Goal: Transaction & Acquisition: Purchase product/service

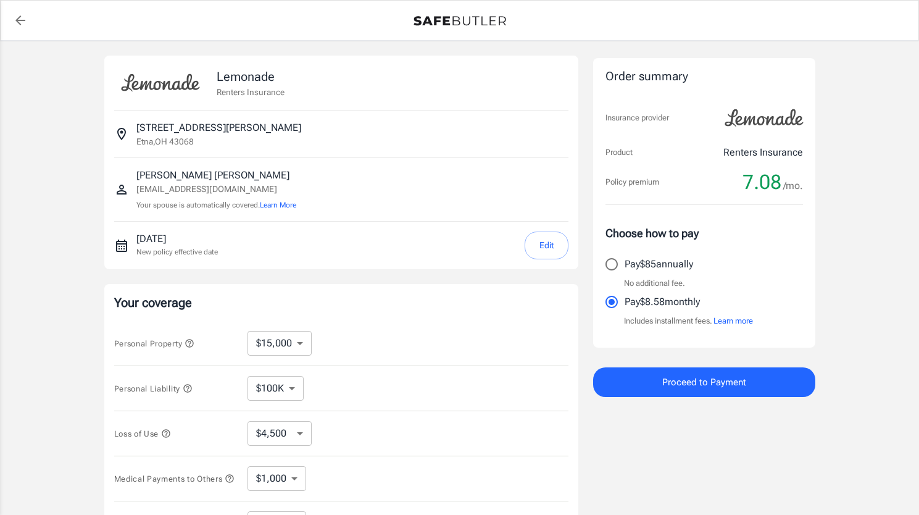
select select "15000"
select select "500"
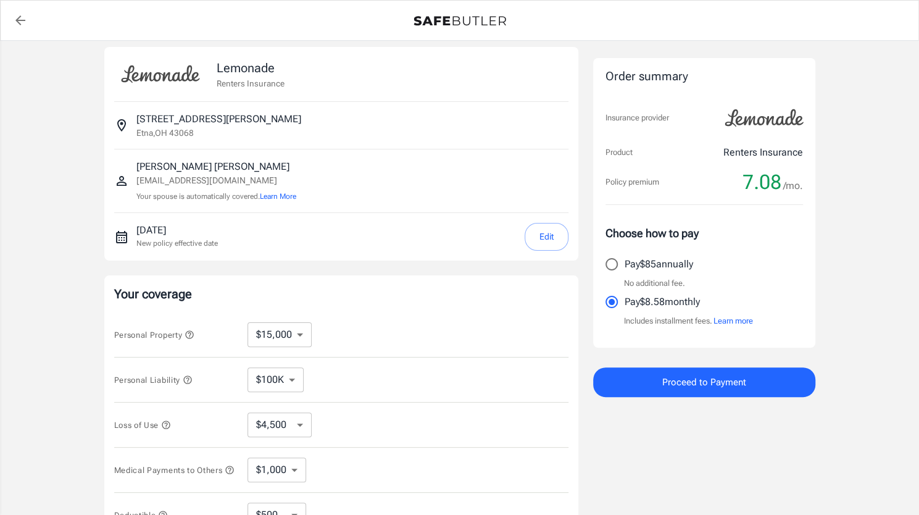
scroll to position [123, 0]
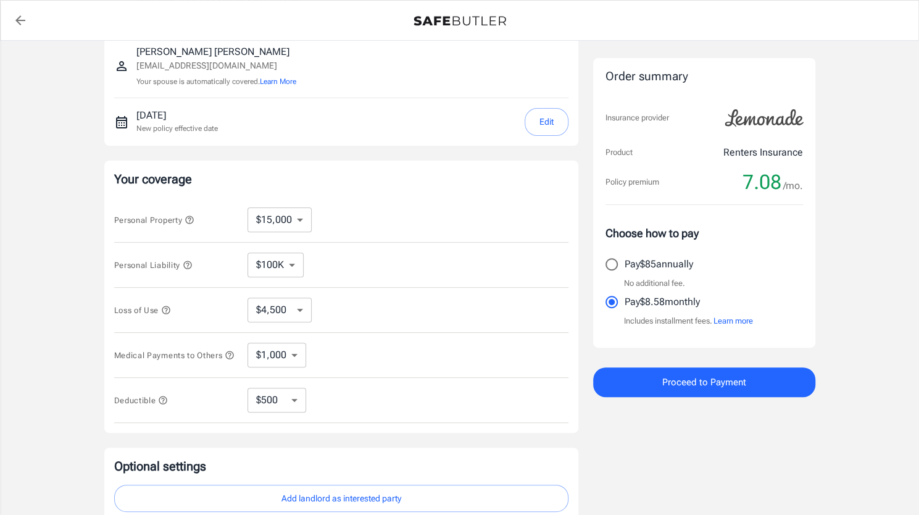
click at [301, 228] on select "$10,000 $15,000 $20,000 $25,000 $30,000 $40,000 $50,000 $100K $150K $200K $250K" at bounding box center [280, 219] width 64 height 25
select select "30000"
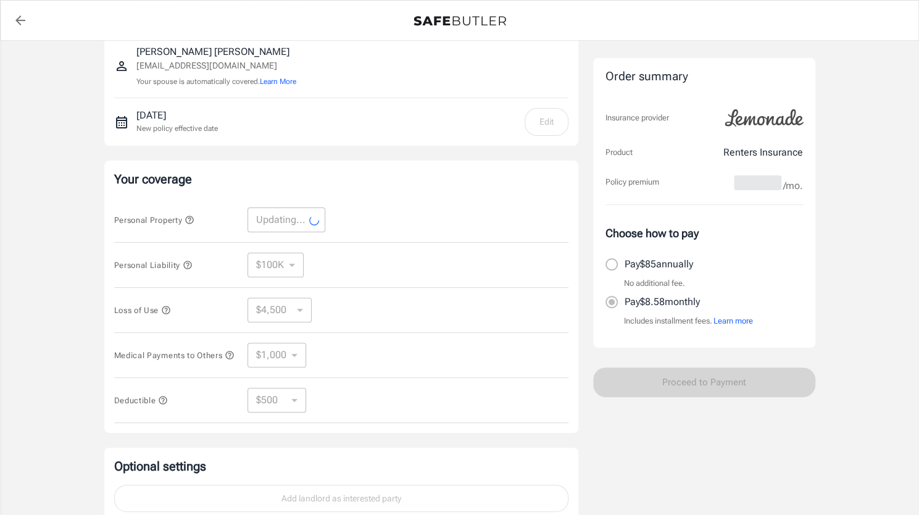
select select "30000"
select select "9000"
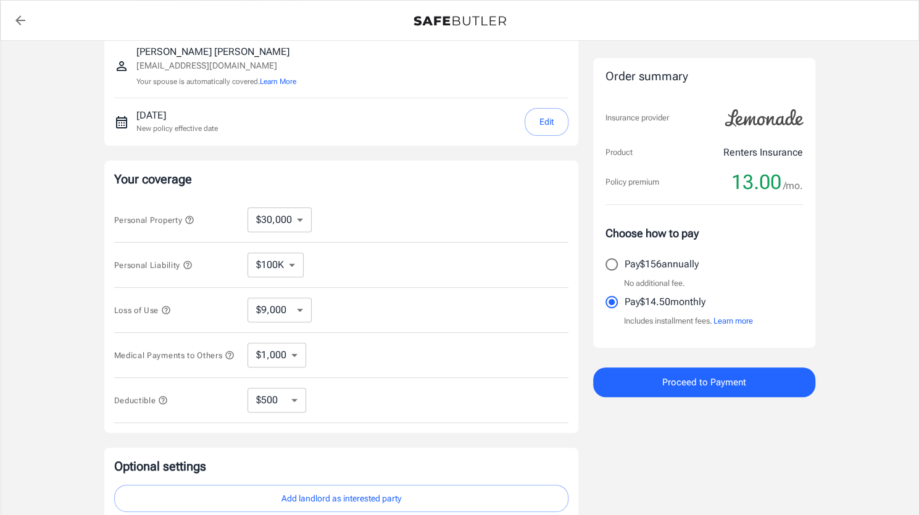
click at [299, 221] on select "$10,000 $15,000 $20,000 $25,000 $30,000 $40,000 $50,000 $100K $150K $200K $250K" at bounding box center [280, 219] width 64 height 25
select select "10000"
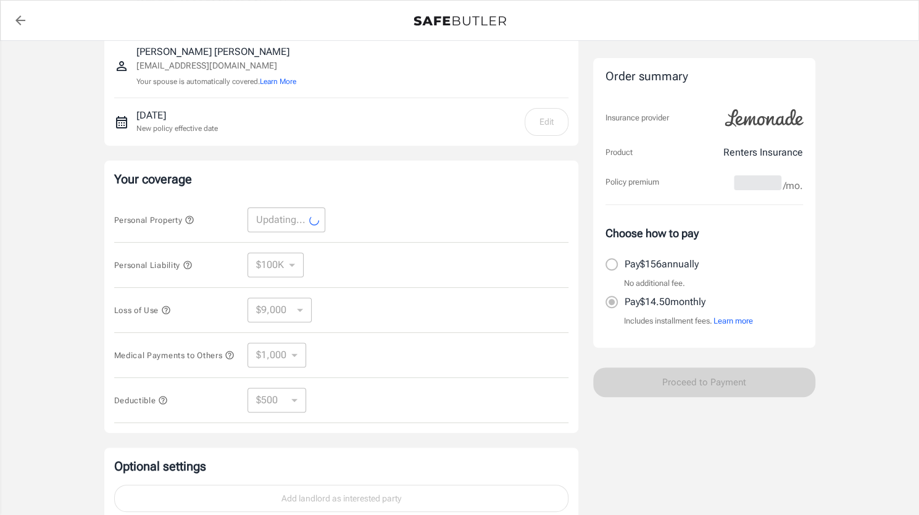
select select "10000"
select select "3000"
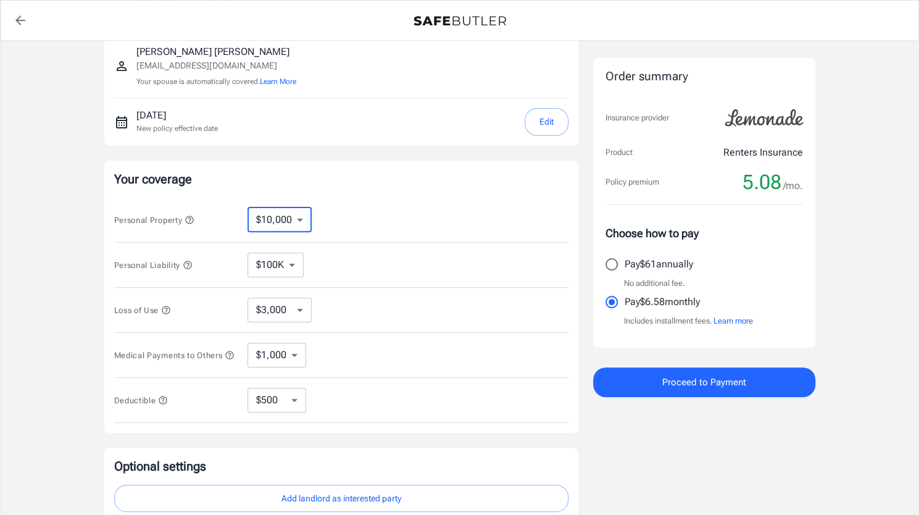
click at [310, 220] on select "$10,000 $15,000 $20,000 $25,000 $30,000 $40,000 $50,000 $100K $150K $200K $250K" at bounding box center [280, 219] width 64 height 25
select select "25000"
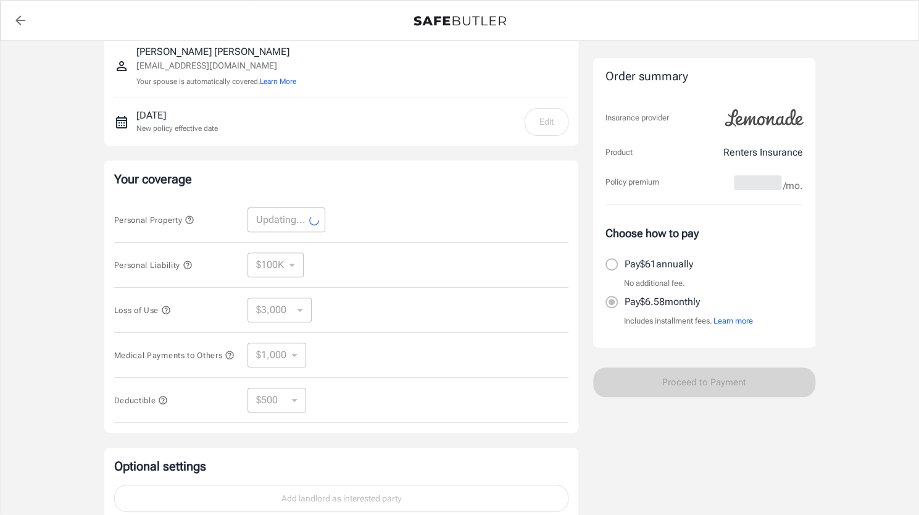
select select "25000"
select select "7500"
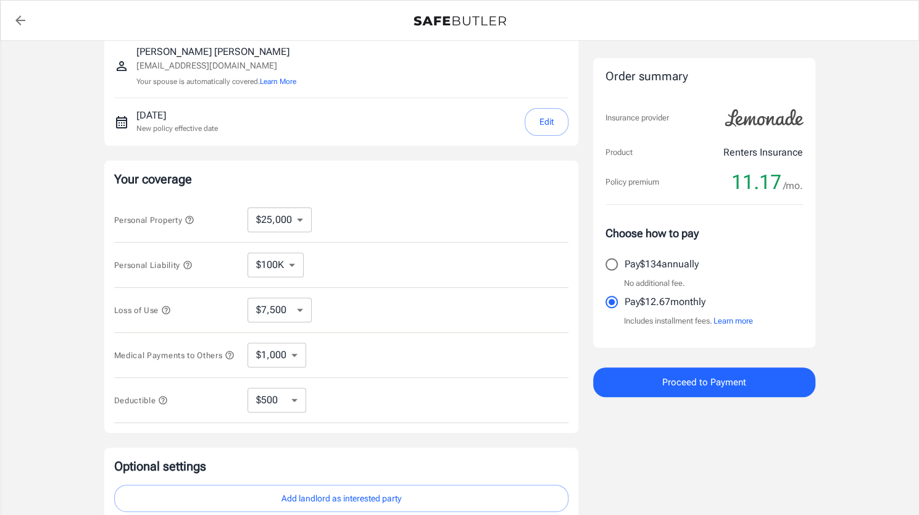
click at [290, 263] on select "$100K $300K $500K" at bounding box center [276, 264] width 56 height 25
select select "300000"
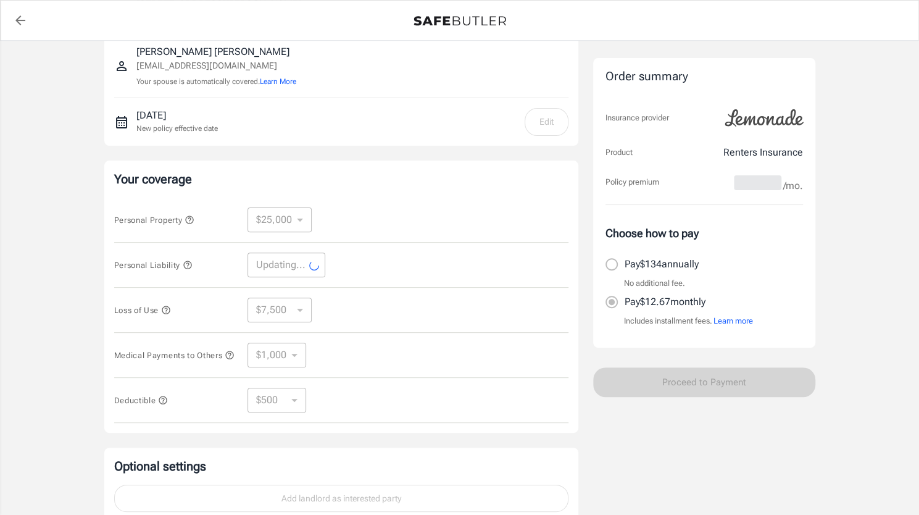
select select "300000"
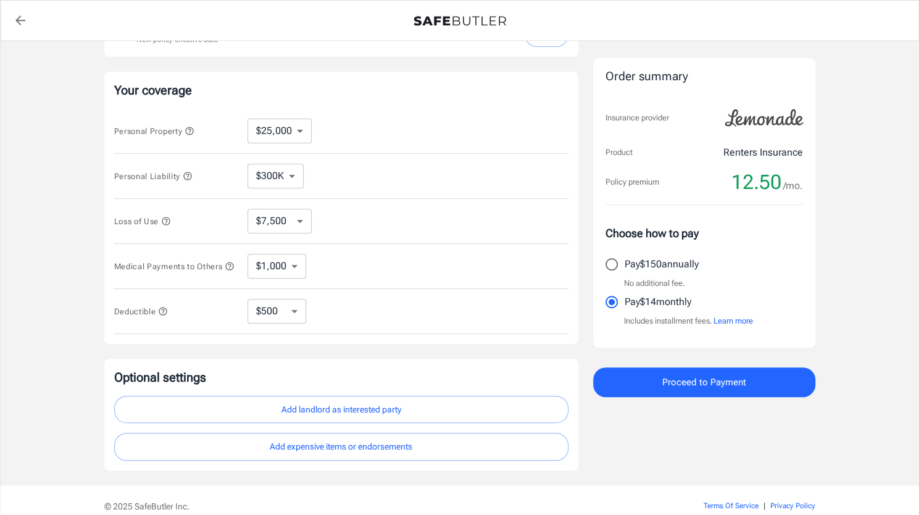
scroll to position [270, 0]
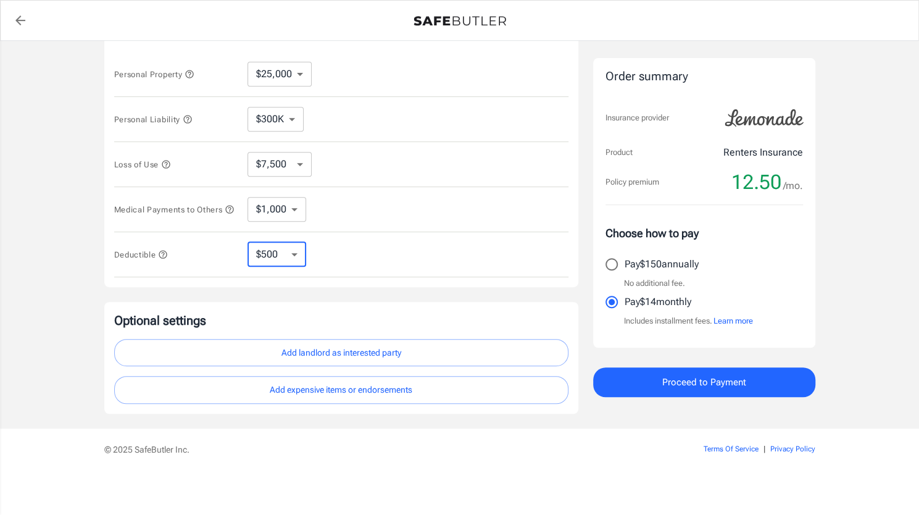
click at [298, 259] on select "$250 $500 $1,000 $2,500" at bounding box center [277, 254] width 59 height 25
select select "250"
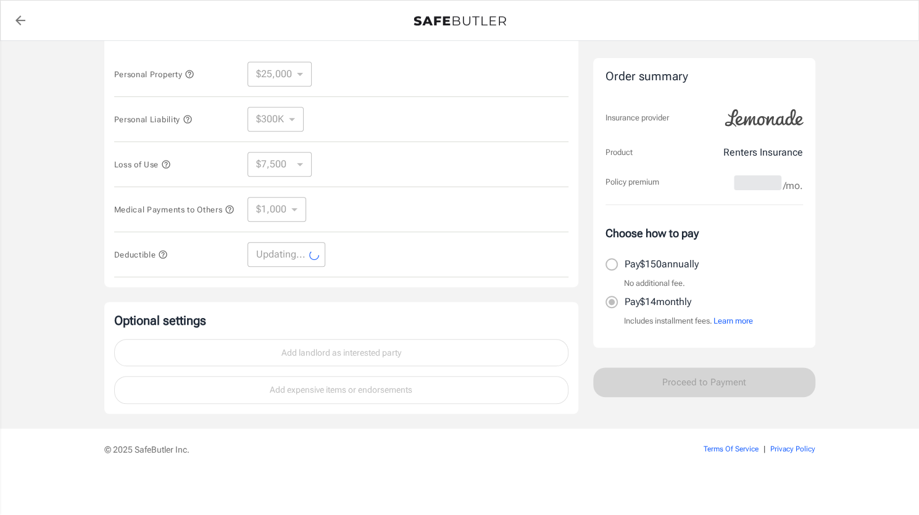
select select "250"
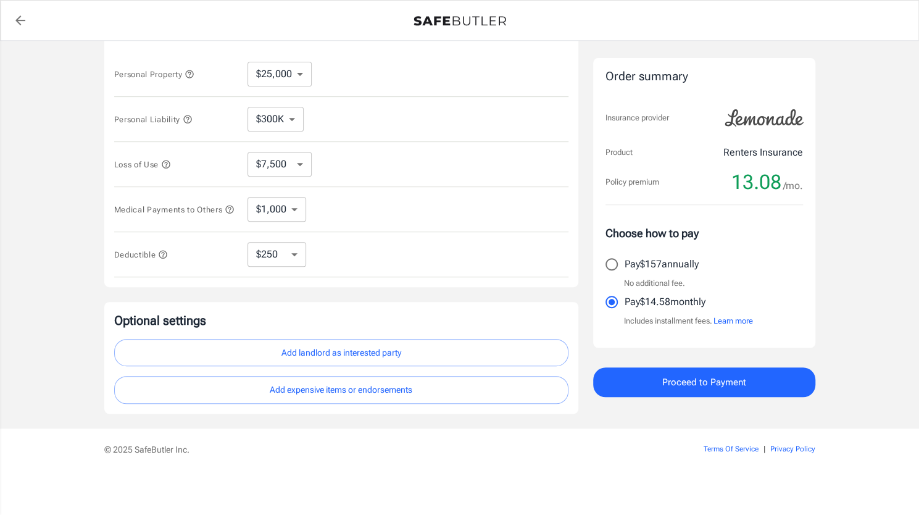
click at [170, 160] on icon "button" at bounding box center [166, 164] width 8 height 8
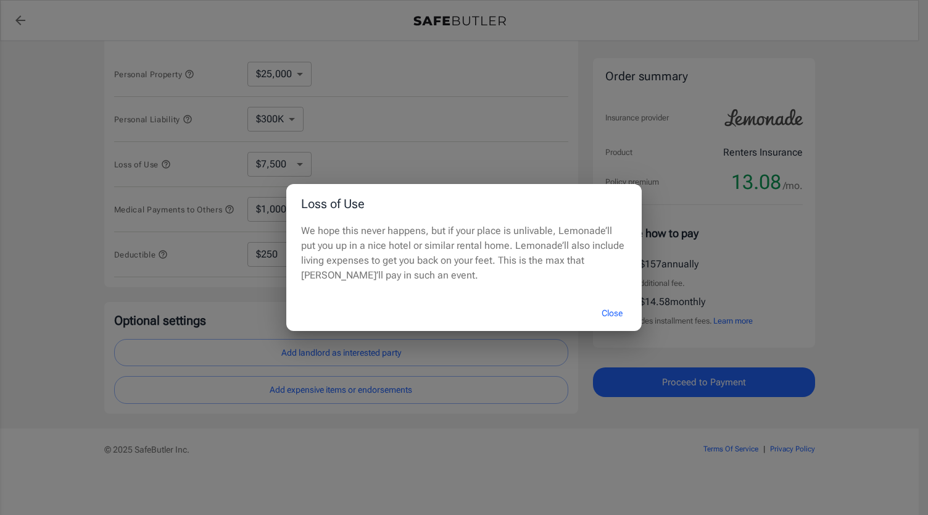
click at [363, 138] on div "Loss of Use We hope this never happens, but if your place is unlivable, Lemonad…" at bounding box center [464, 257] width 928 height 515
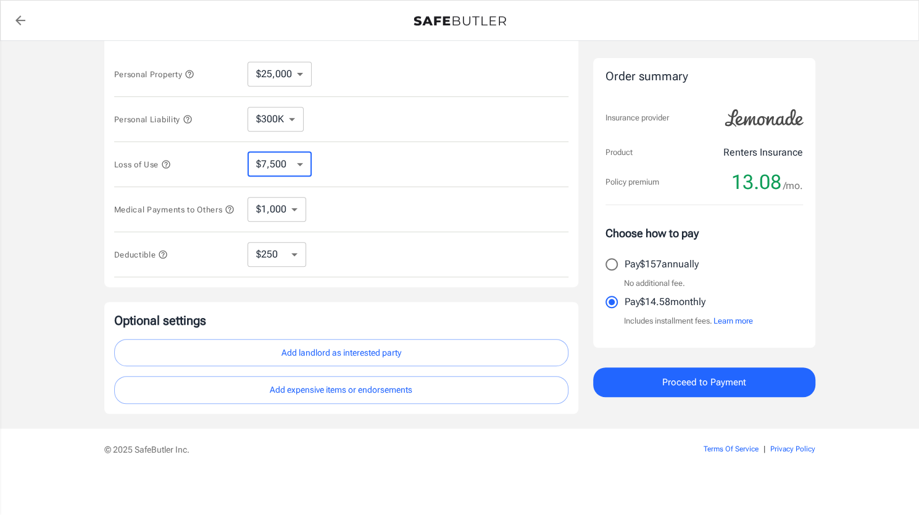
click at [298, 162] on select "$7,500 $13,500 $19,500 $28,500 $43,500 $64,500 $94,500 $136K $200K" at bounding box center [280, 164] width 64 height 25
click at [912, 416] on div "Lemonade Renters Insurance [STREET_ADDRESS][PERSON_NAME] [PERSON_NAME] [PERSON_…" at bounding box center [459, 100] width 919 height 657
